Goal: Transaction & Acquisition: Download file/media

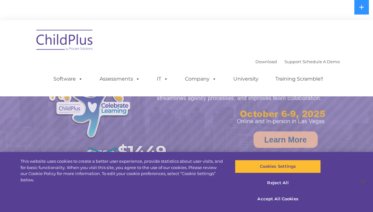
select select "MEDIUM"
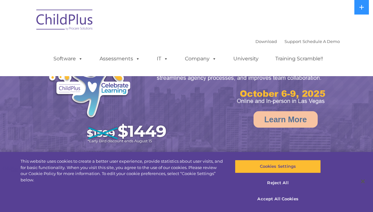
select select "MEDIUM"
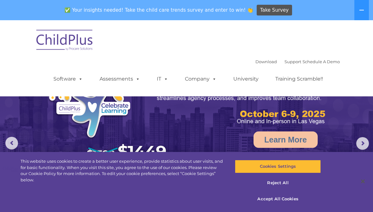
click at [258, 58] on div "Download Support | Schedule A Demo " at bounding box center [297, 61] width 84 height 9
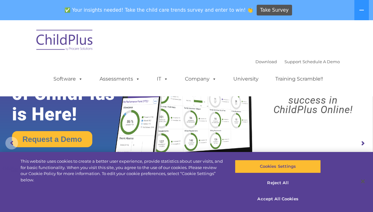
click at [13, 140] on rs-arrow at bounding box center [11, 143] width 13 height 13
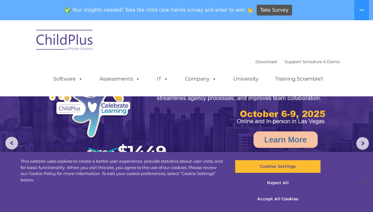
click at [259, 64] on link "Download" at bounding box center [265, 61] width 21 height 5
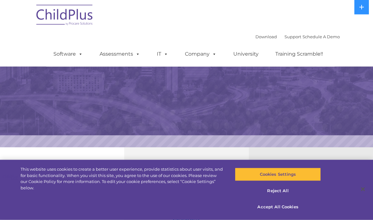
select select "MEDIUM"
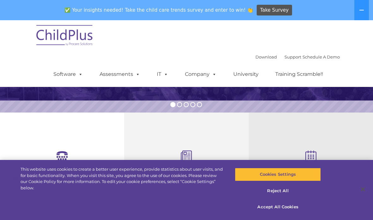
click at [12, 24] on nav "Download Support | Schedule A Demo  MENU MENU Software ChildPlus: The original…" at bounding box center [186, 53] width 373 height 67
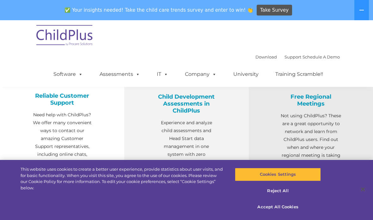
scroll to position [241, 0]
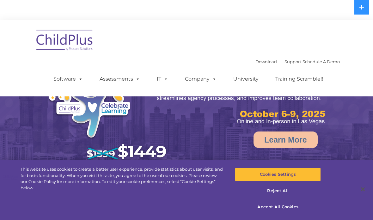
select select "MEDIUM"
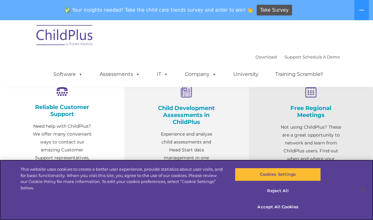
scroll to position [244, 0]
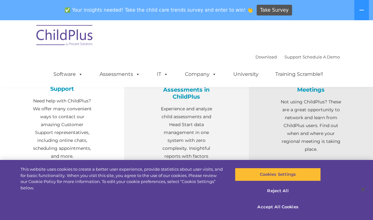
click at [258, 56] on link "Download" at bounding box center [265, 56] width 21 height 5
